Goal: Transaction & Acquisition: Book appointment/travel/reservation

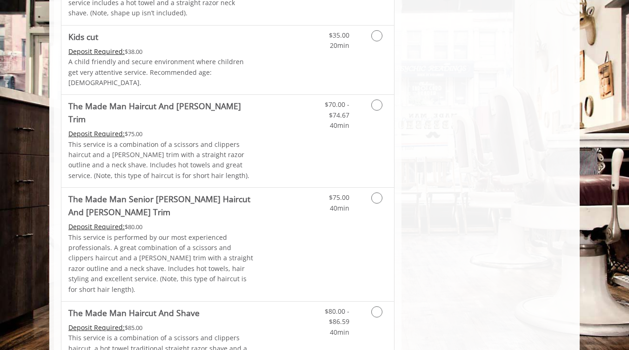
scroll to position [618, 0]
click at [374, 99] on icon "Grooming services" at bounding box center [376, 104] width 11 height 11
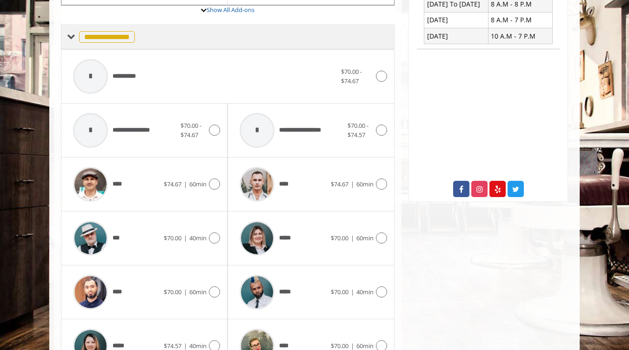
scroll to position [377, 0]
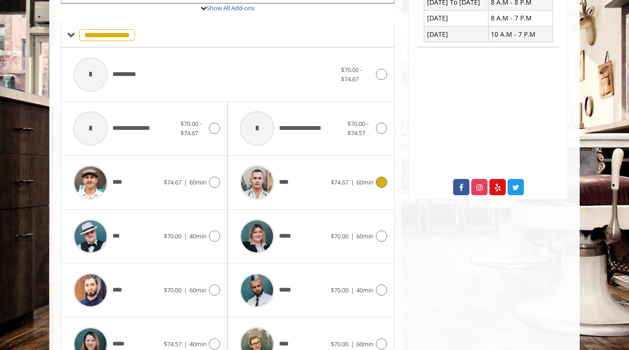
click at [380, 177] on icon at bounding box center [381, 182] width 11 height 11
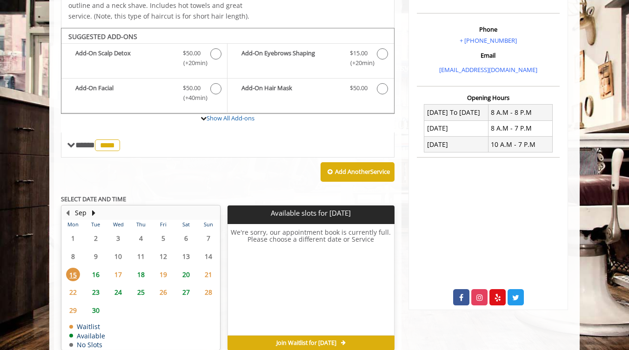
scroll to position [280, 0]
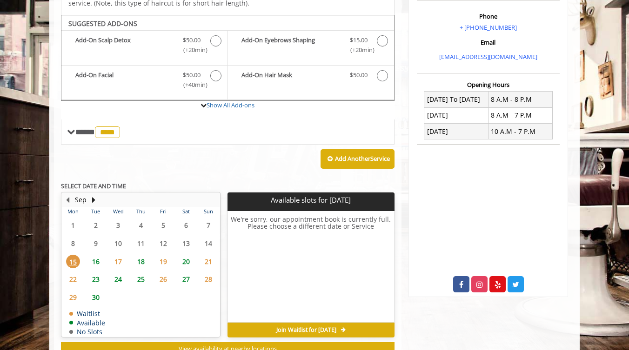
click at [143, 255] on span "18" at bounding box center [141, 261] width 14 height 13
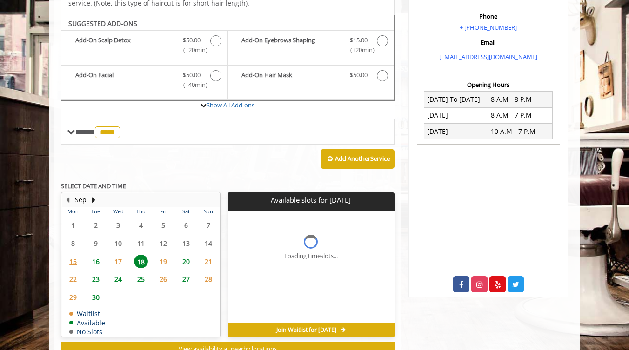
scroll to position [295, 0]
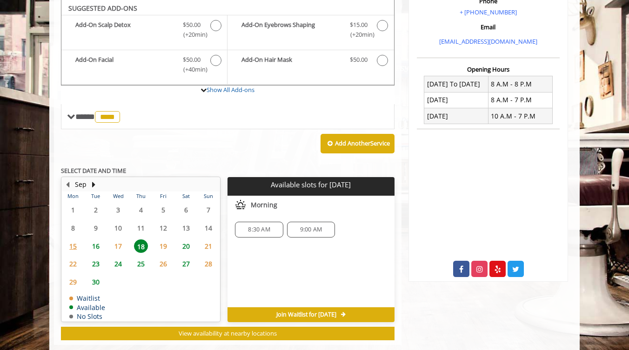
click at [165, 240] on span "19" at bounding box center [163, 246] width 14 height 13
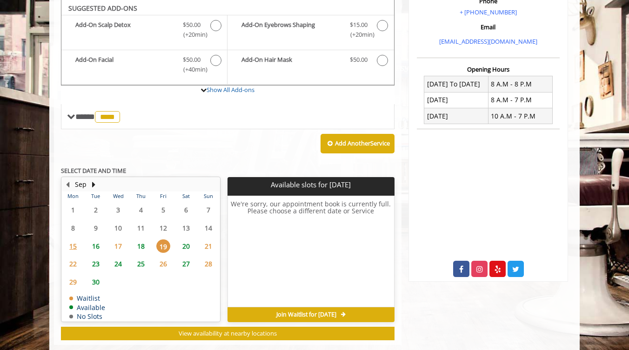
click at [145, 240] on span "18" at bounding box center [141, 246] width 14 height 13
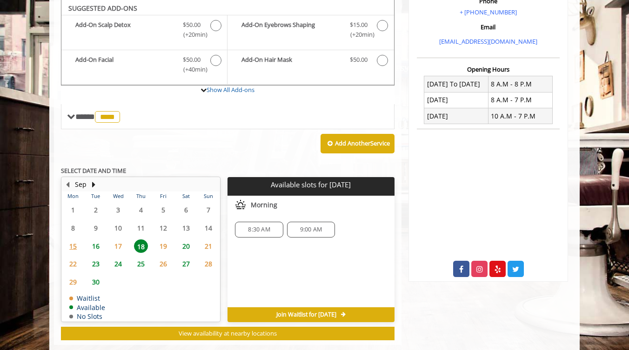
click at [96, 240] on span "16" at bounding box center [96, 246] width 14 height 13
click at [120, 240] on span "17" at bounding box center [118, 246] width 14 height 13
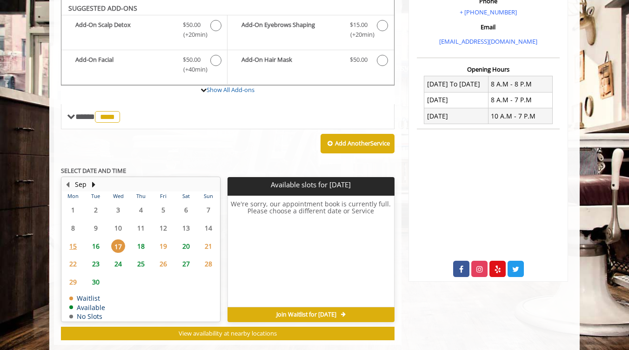
click at [117, 257] on span "24" at bounding box center [118, 263] width 14 height 13
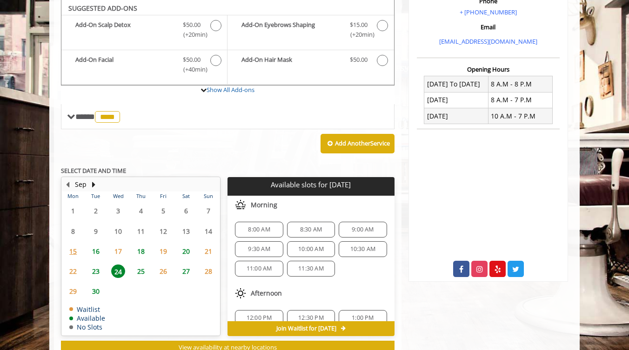
scroll to position [309, 0]
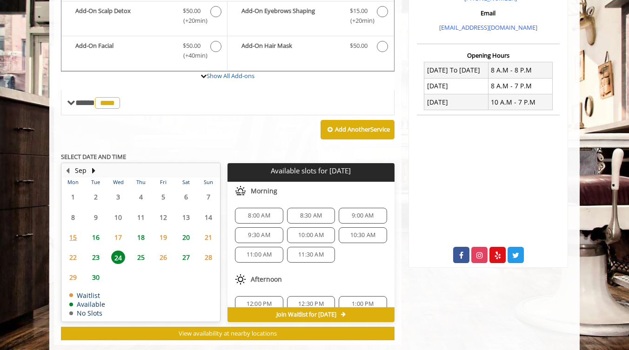
click at [100, 251] on span "23" at bounding box center [96, 257] width 14 height 13
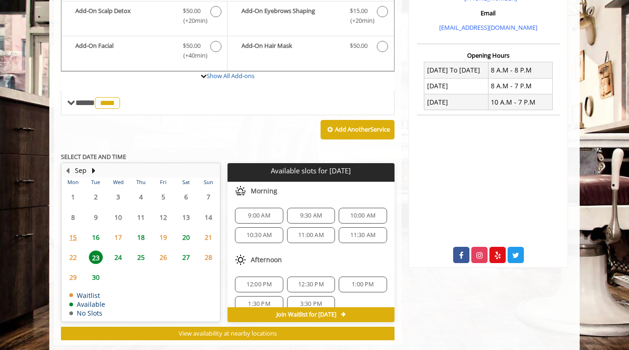
click at [143, 231] on span "18" at bounding box center [141, 237] width 14 height 13
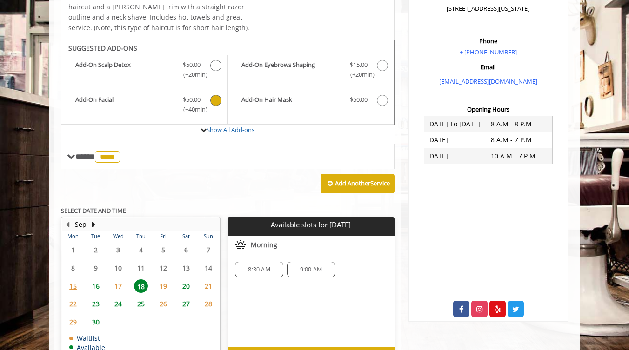
scroll to position [259, 0]
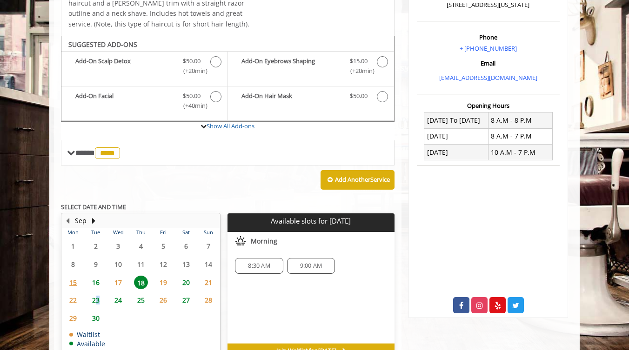
click at [97, 294] on span "23" at bounding box center [96, 300] width 14 height 13
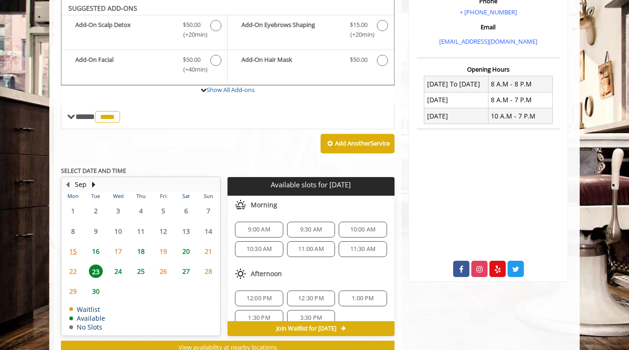
scroll to position [309, 0]
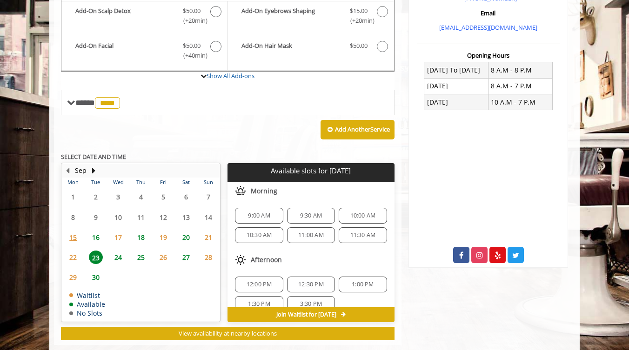
click at [187, 231] on span "20" at bounding box center [186, 237] width 14 height 13
click at [116, 251] on span "24" at bounding box center [118, 257] width 14 height 13
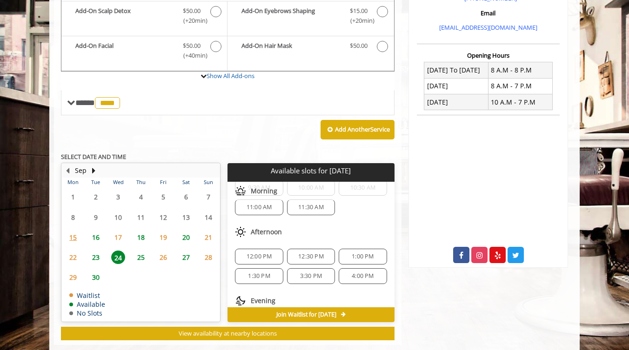
scroll to position [54, 0]
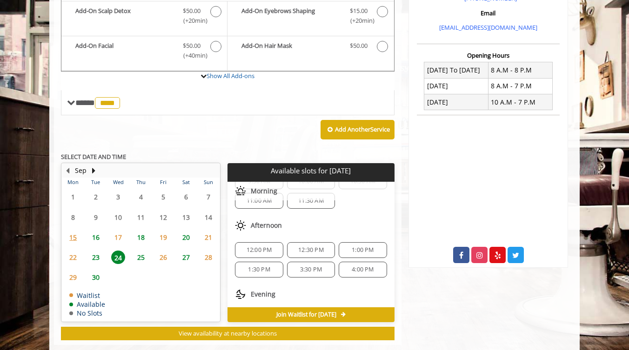
click at [142, 251] on span "25" at bounding box center [141, 257] width 14 height 13
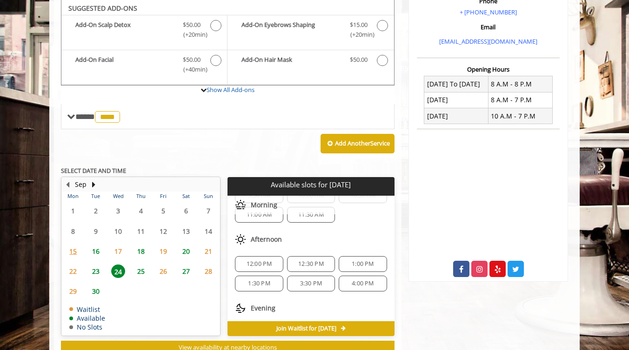
scroll to position [0, 0]
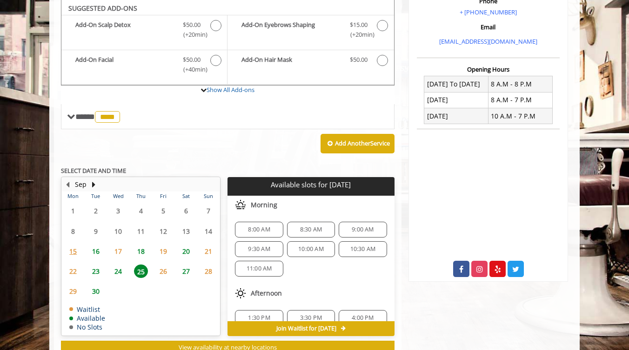
click at [120, 265] on span "24" at bounding box center [118, 271] width 14 height 13
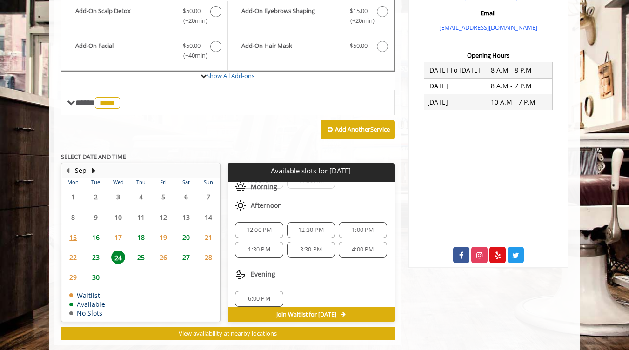
scroll to position [77, 0]
click at [313, 243] on span "3:30 PM" at bounding box center [311, 246] width 22 height 7
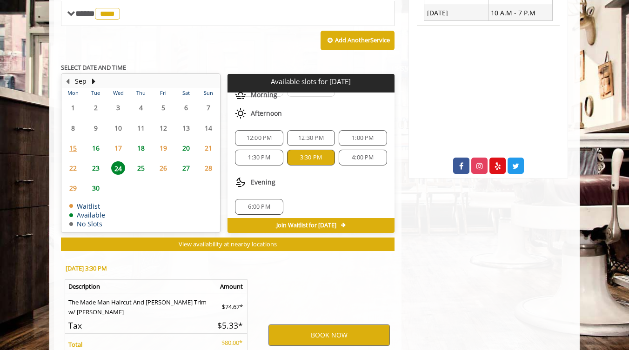
scroll to position [475, 0]
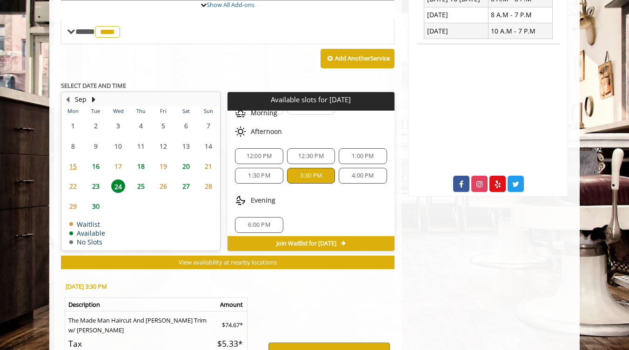
click at [97, 160] on span "16" at bounding box center [96, 166] width 14 height 13
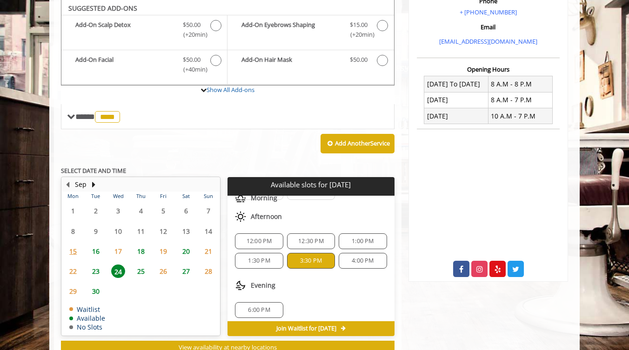
scroll to position [0, 0]
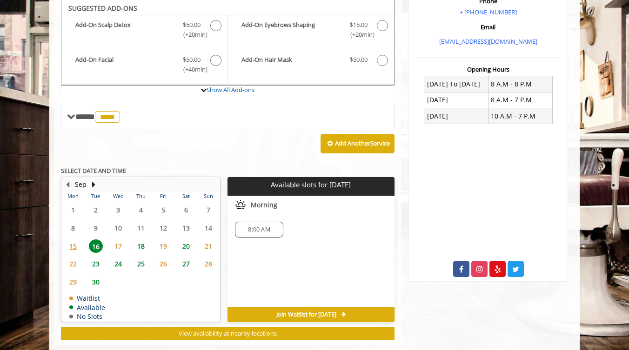
click at [147, 240] on span "18" at bounding box center [141, 246] width 14 height 13
click at [185, 240] on span "20" at bounding box center [186, 246] width 14 height 13
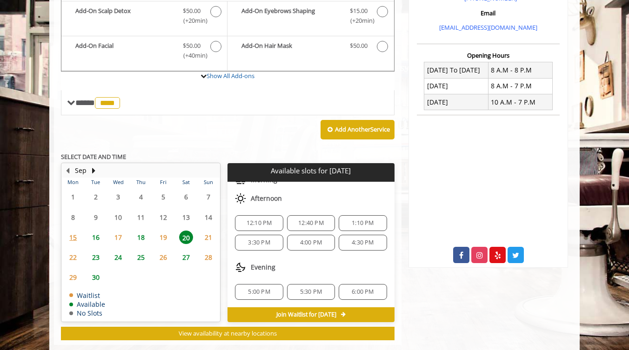
scroll to position [61, 0]
click at [97, 251] on span "23" at bounding box center [96, 257] width 14 height 13
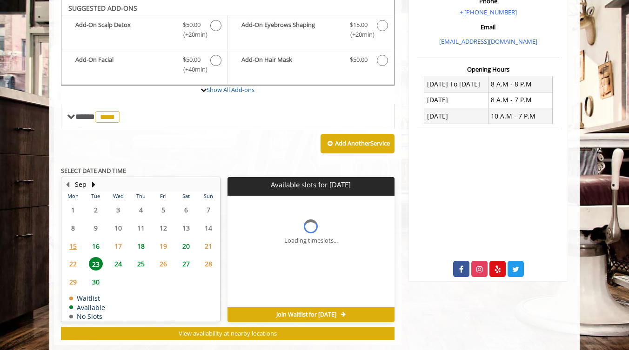
scroll to position [309, 0]
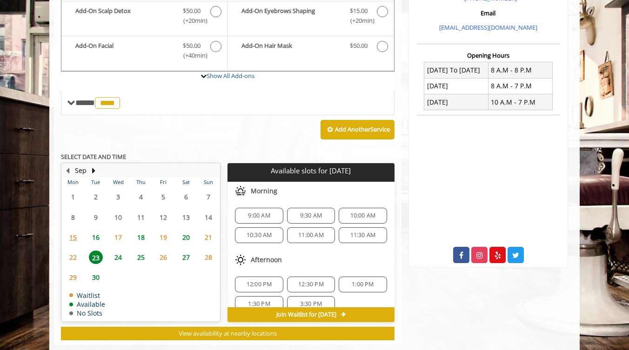
click at [118, 251] on span "24" at bounding box center [118, 257] width 14 height 13
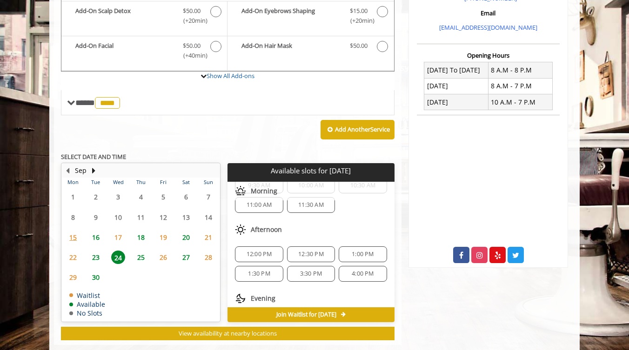
scroll to position [58, 0]
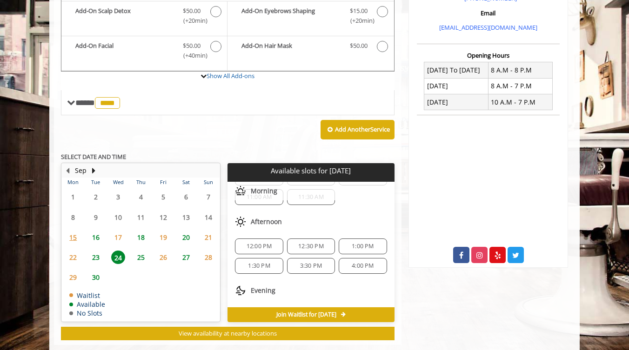
click at [314, 262] on span "3:30 PM" at bounding box center [311, 265] width 22 height 7
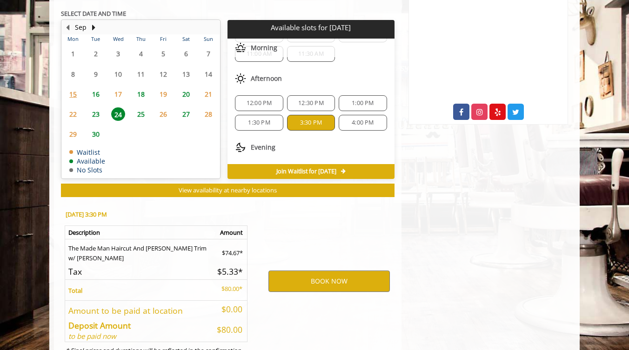
scroll to position [475, 0]
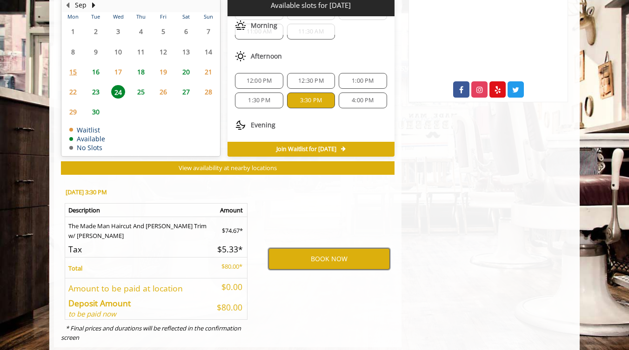
click at [324, 248] on button "BOOK NOW" at bounding box center [328, 258] width 121 height 21
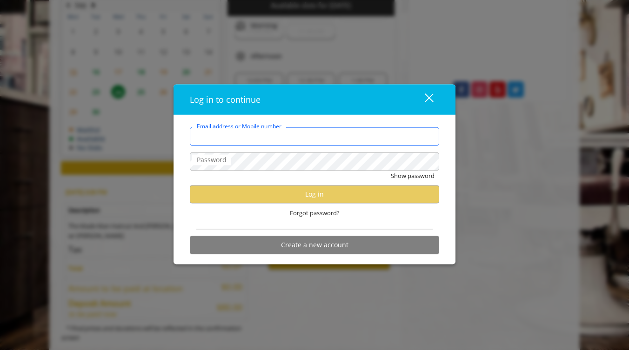
type input "**********"
click at [305, 133] on input "**********" at bounding box center [314, 136] width 249 height 19
click at [304, 133] on input "**********" at bounding box center [314, 136] width 249 height 19
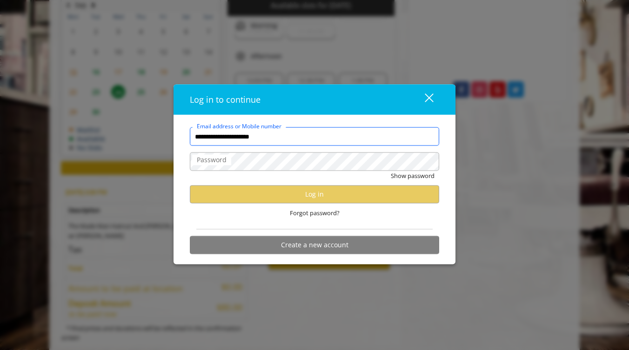
click at [305, 138] on input "**********" at bounding box center [314, 136] width 249 height 19
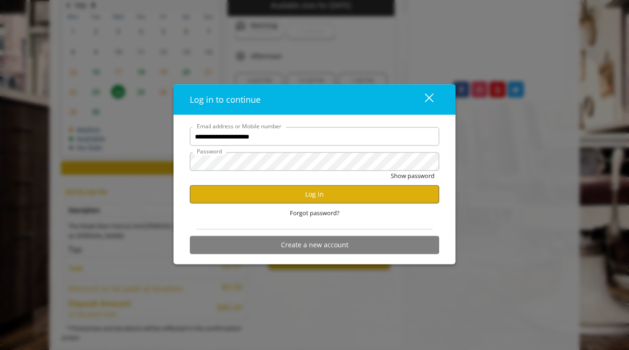
click at [281, 195] on button "Log in" at bounding box center [314, 194] width 249 height 18
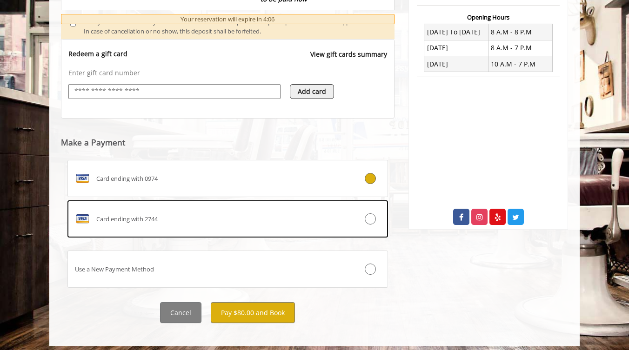
scroll to position [347, 0]
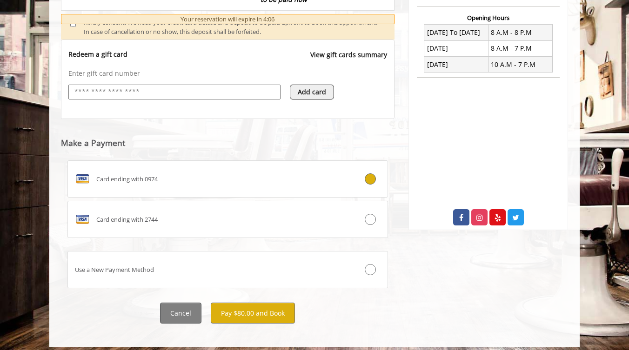
click at [182, 315] on button "Cancel" at bounding box center [180, 313] width 41 height 21
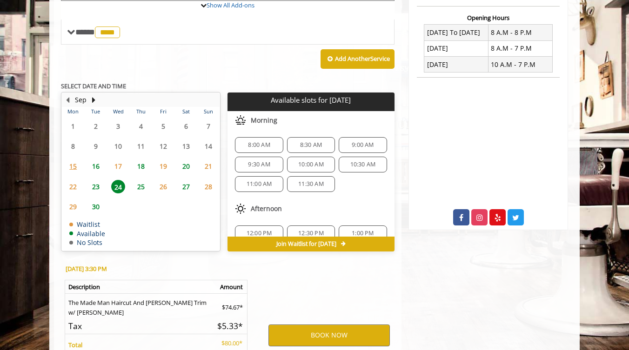
click at [97, 160] on span "16" at bounding box center [96, 166] width 14 height 13
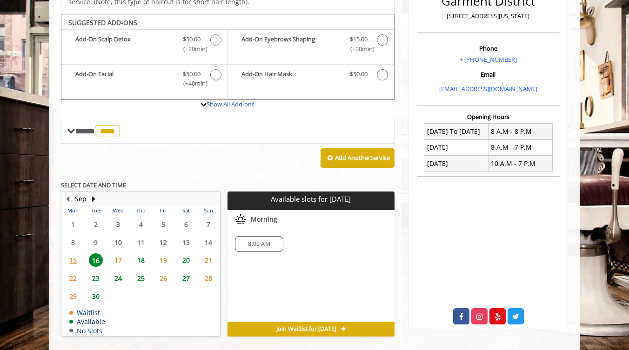
scroll to position [247, 0]
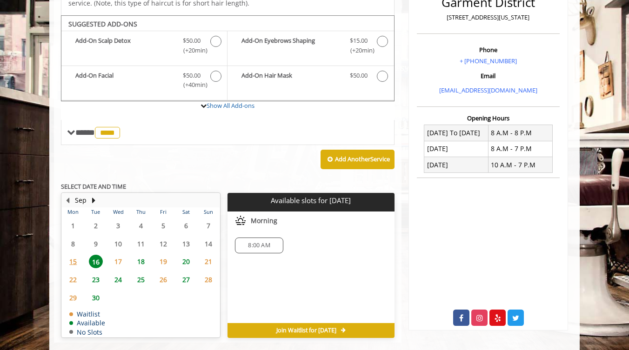
click at [118, 255] on span "17" at bounding box center [118, 261] width 14 height 13
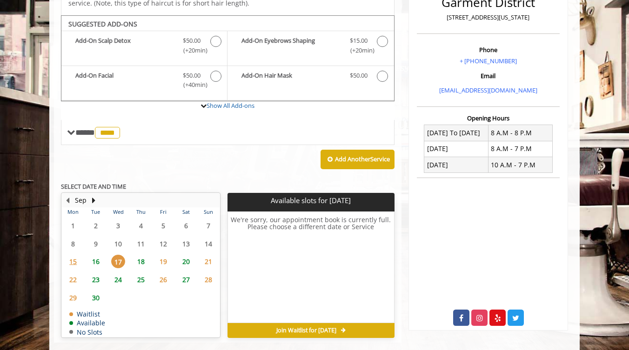
click at [143, 255] on span "18" at bounding box center [141, 261] width 14 height 13
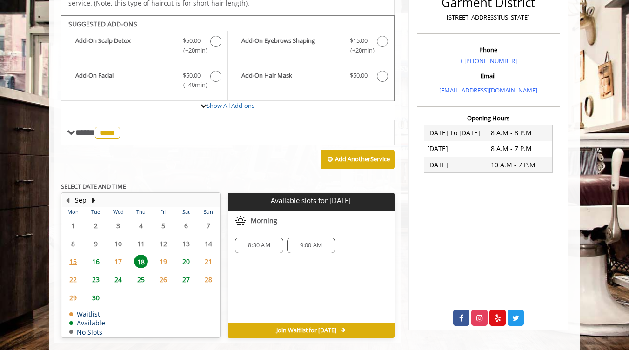
click at [100, 255] on span "16" at bounding box center [96, 261] width 14 height 13
click at [188, 255] on span "20" at bounding box center [186, 261] width 14 height 13
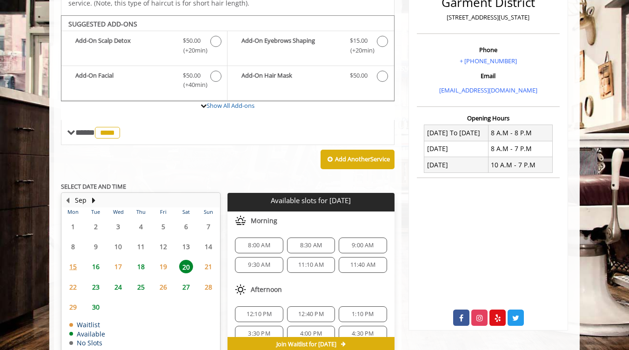
scroll to position [259, 0]
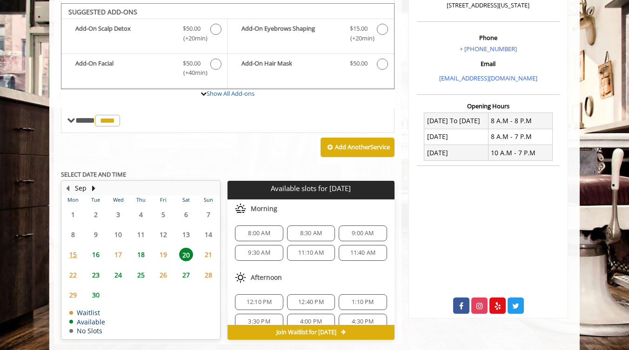
click at [98, 248] on span "16" at bounding box center [96, 254] width 14 height 13
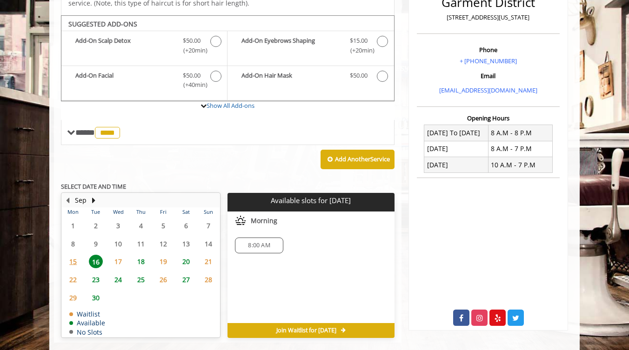
click at [94, 273] on span "23" at bounding box center [96, 279] width 14 height 13
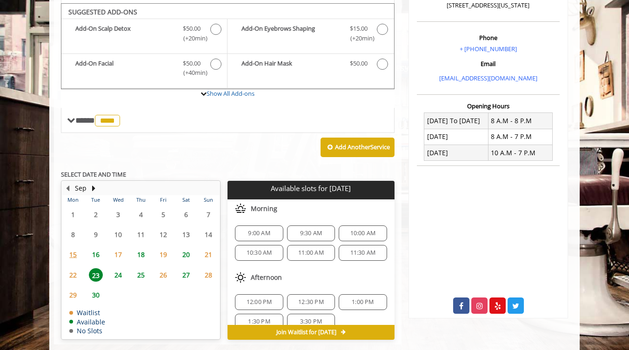
click at [139, 248] on span "18" at bounding box center [141, 254] width 14 height 13
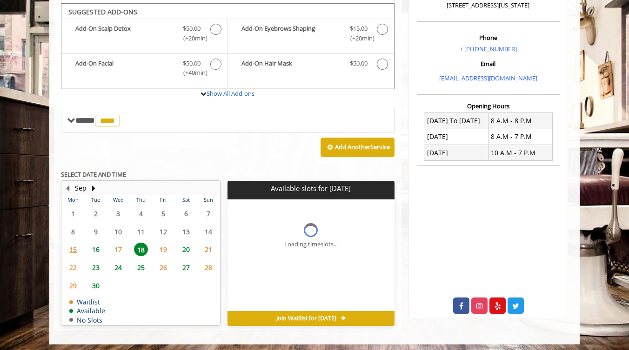
scroll to position [247, 0]
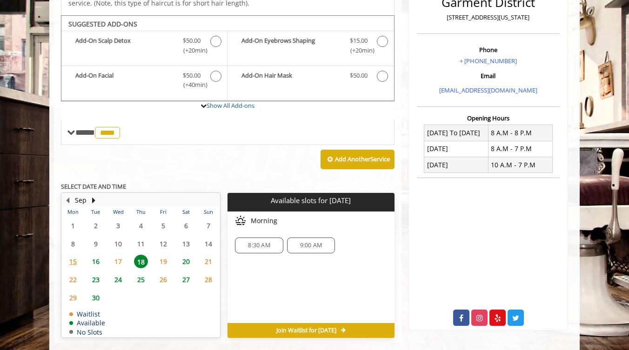
click at [93, 255] on span "16" at bounding box center [96, 261] width 14 height 13
click at [93, 273] on span "23" at bounding box center [96, 279] width 14 height 13
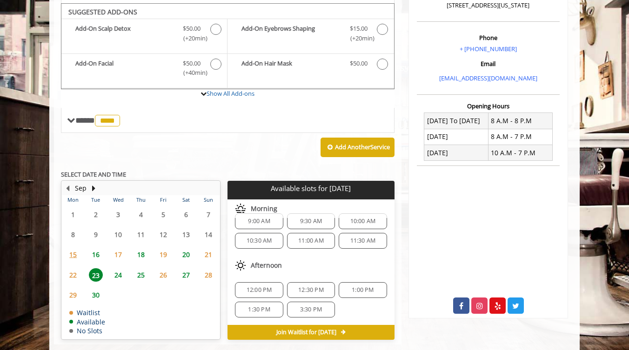
scroll to position [12, 0]
click at [312, 306] on span "3:30 PM" at bounding box center [311, 309] width 22 height 7
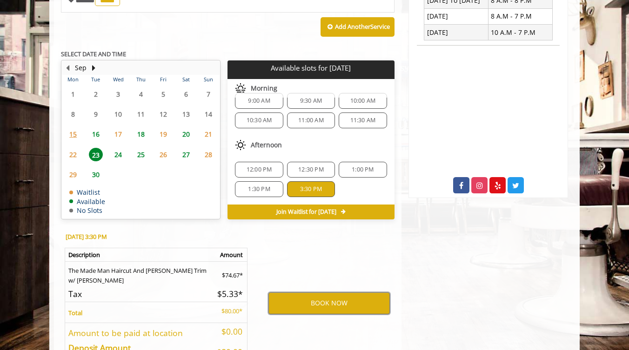
scroll to position [373, 0]
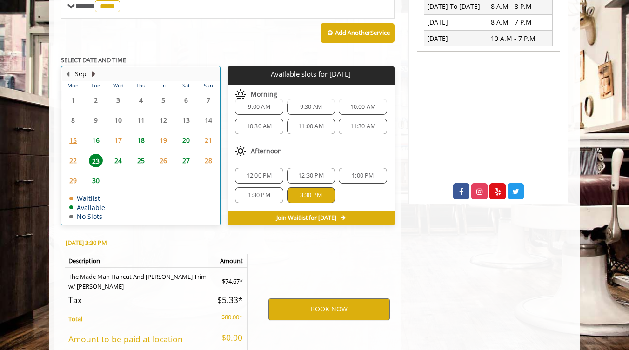
click at [95, 69] on button "Next Month" at bounding box center [93, 74] width 7 height 10
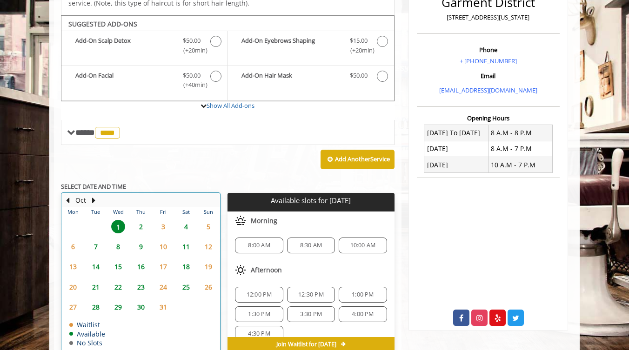
scroll to position [247, 0]
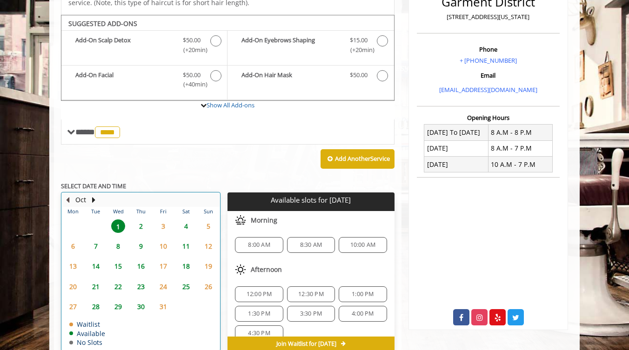
click at [70, 195] on button "Previous Month" at bounding box center [67, 200] width 7 height 10
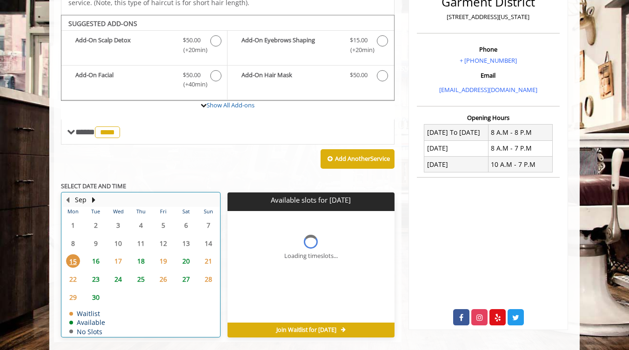
scroll to position [247, 0]
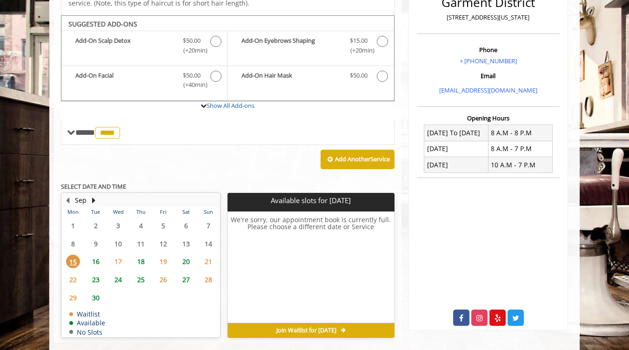
click at [92, 273] on span "23" at bounding box center [96, 279] width 14 height 13
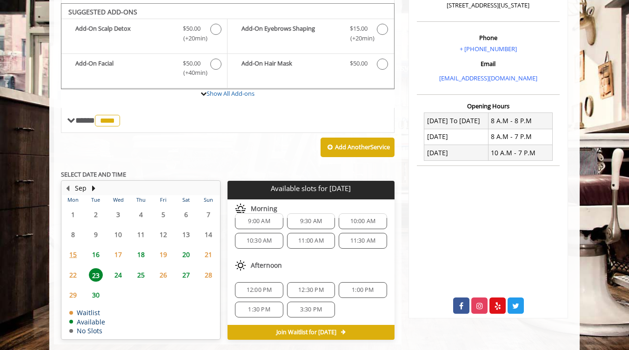
scroll to position [12, 0]
click at [124, 268] on span "24" at bounding box center [118, 274] width 14 height 13
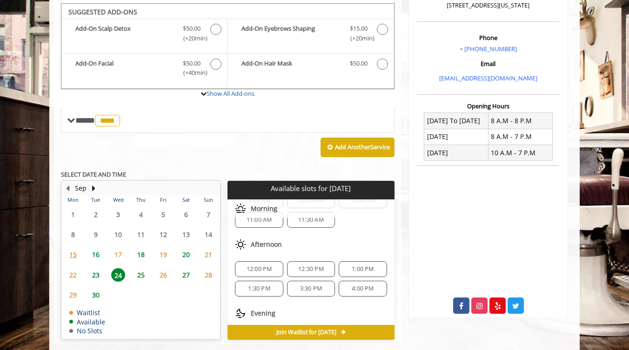
scroll to position [64, 0]
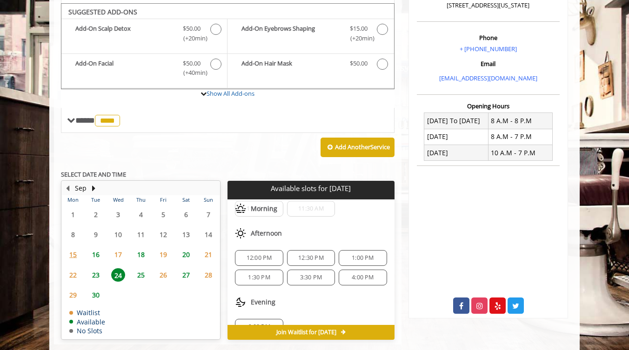
click at [314, 274] on span "3:30 PM" at bounding box center [311, 277] width 22 height 7
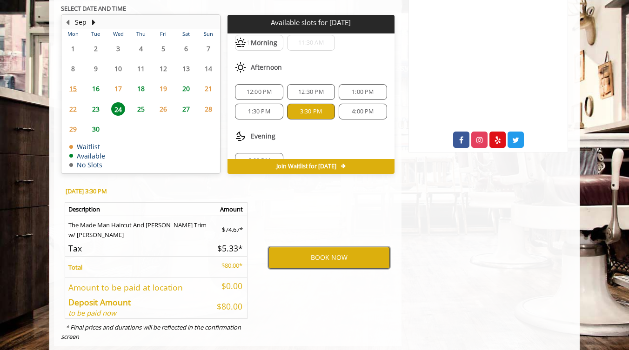
scroll to position [424, 0]
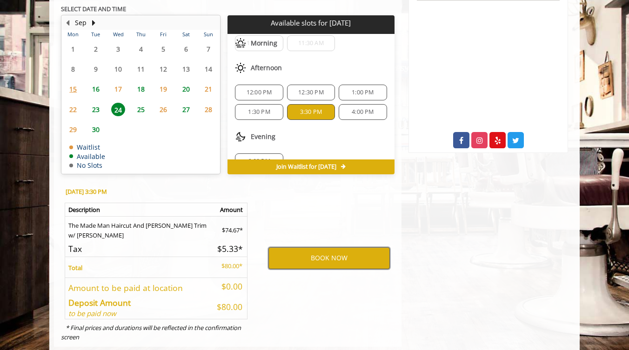
click at [334, 247] on button "BOOK NOW" at bounding box center [328, 257] width 121 height 21
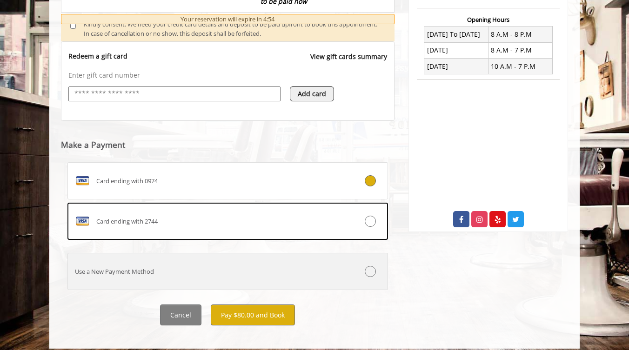
scroll to position [346, 0]
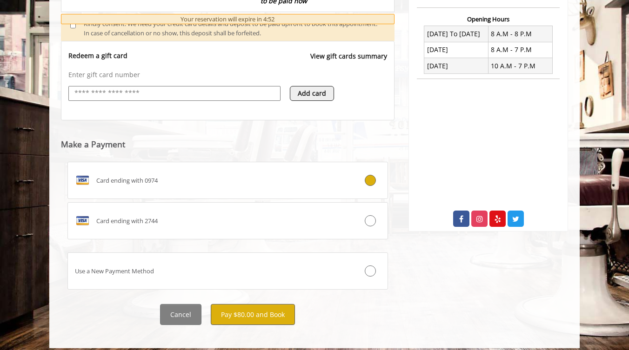
click at [259, 311] on button "Pay $80.00 and Book" at bounding box center [253, 314] width 84 height 21
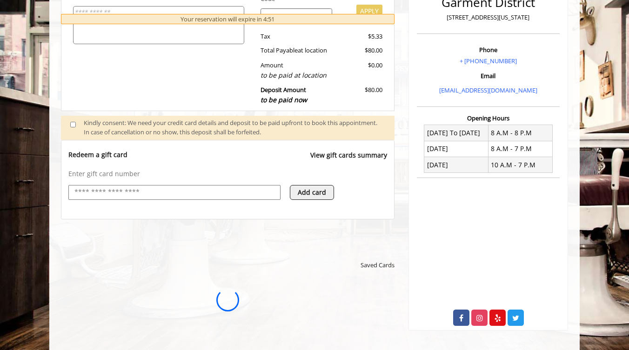
scroll to position [0, 0]
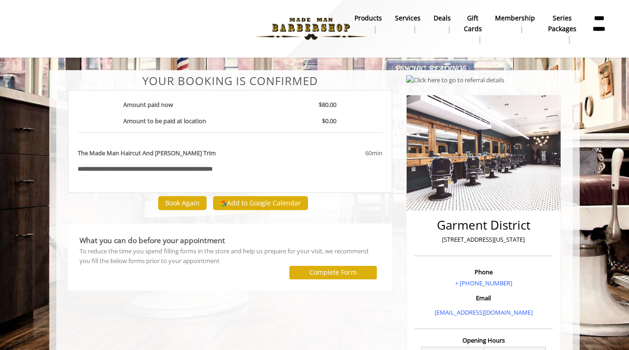
click at [286, 203] on button "Add to Google Calendar" at bounding box center [260, 203] width 95 height 14
